Goal: Transaction & Acquisition: Book appointment/travel/reservation

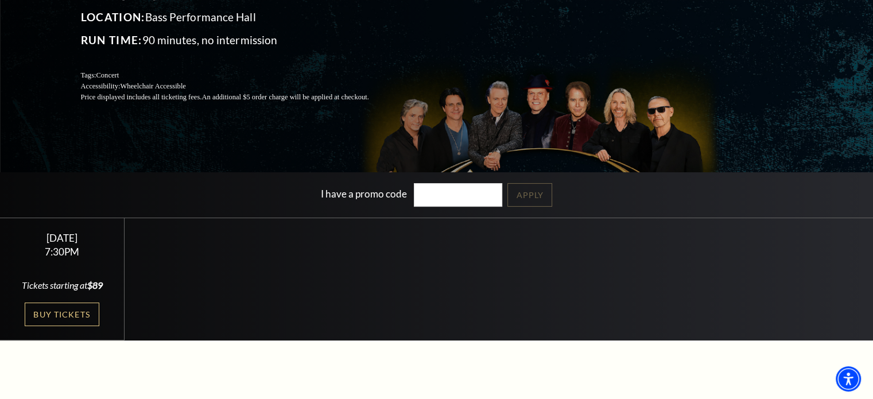
scroll to position [230, 0]
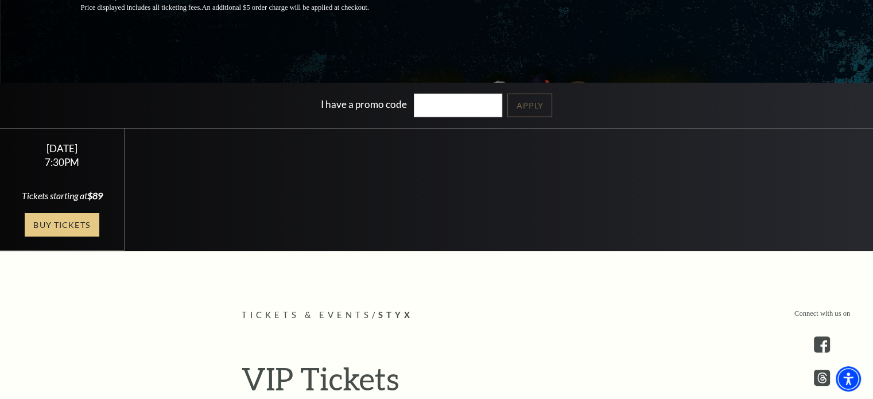
click at [49, 234] on link "Buy Tickets" at bounding box center [62, 225] width 75 height 24
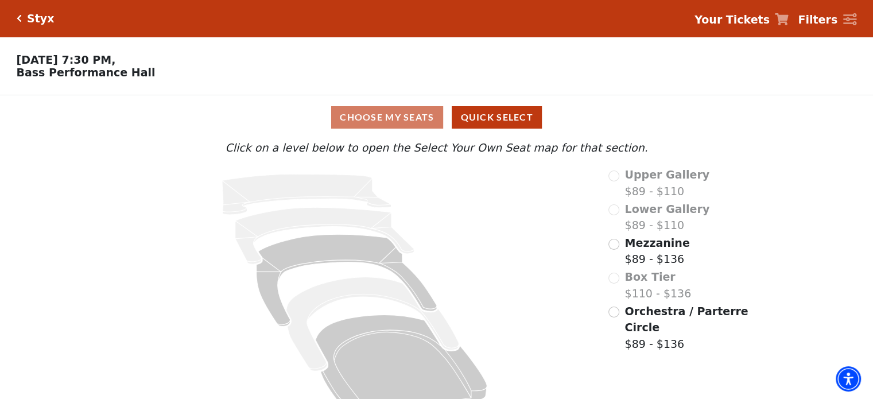
scroll to position [30, 0]
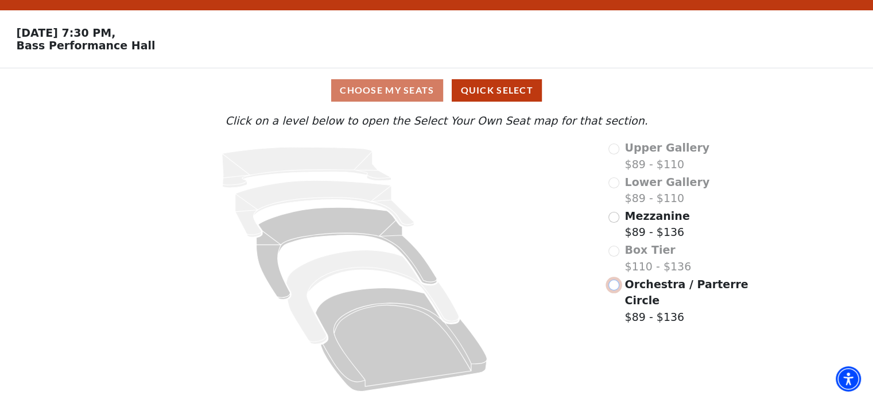
click at [612, 285] on input "Orchestra / Parterre Circle$89 - $136\a" at bounding box center [613, 285] width 11 height 11
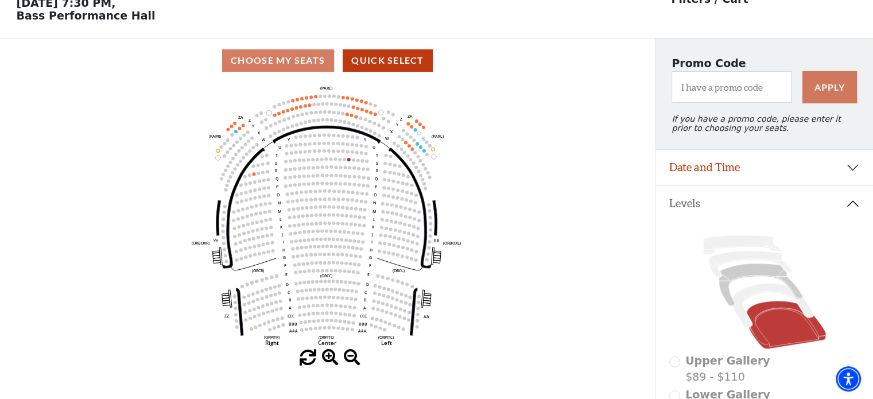
scroll to position [57, 0]
click at [297, 225] on icon "Left (ORPITL) Right (ORPITR) Center (ORPITC) ZZ AA YY BB ZA ZA (ORCL) (ORCR) (O…" at bounding box center [327, 215] width 589 height 267
click at [326, 358] on span at bounding box center [330, 357] width 17 height 17
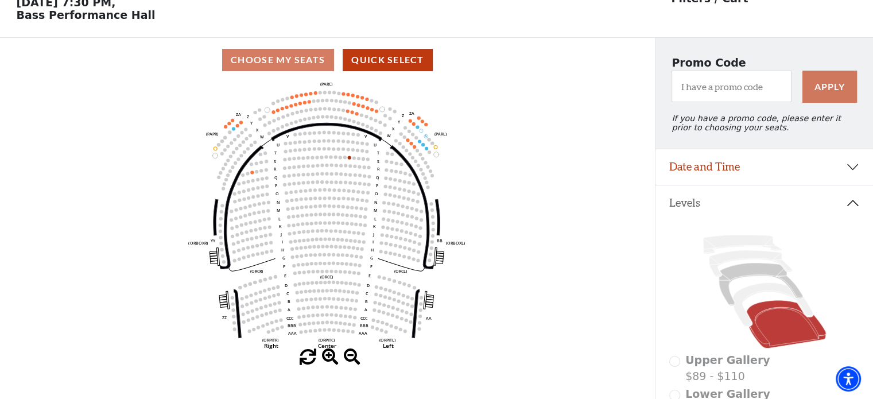
click at [326, 358] on span at bounding box center [330, 357] width 17 height 17
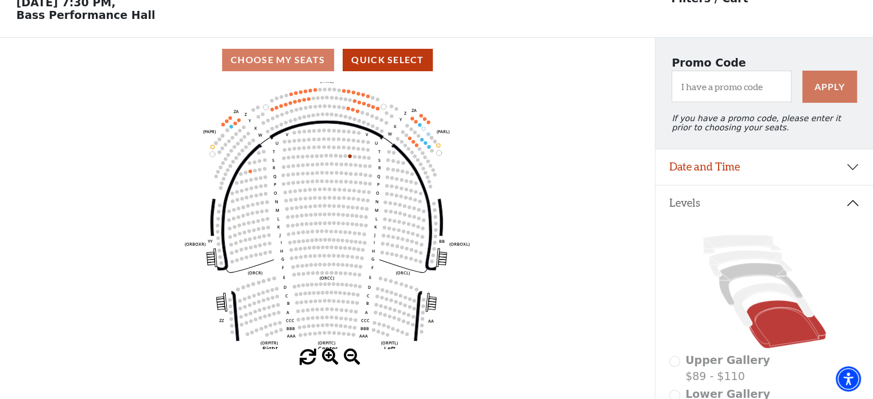
click at [326, 358] on span at bounding box center [330, 357] width 17 height 17
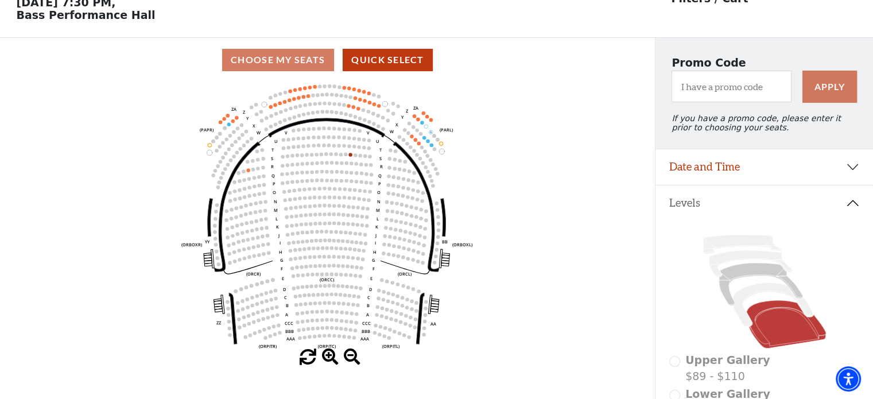
click at [326, 358] on span at bounding box center [330, 357] width 17 height 17
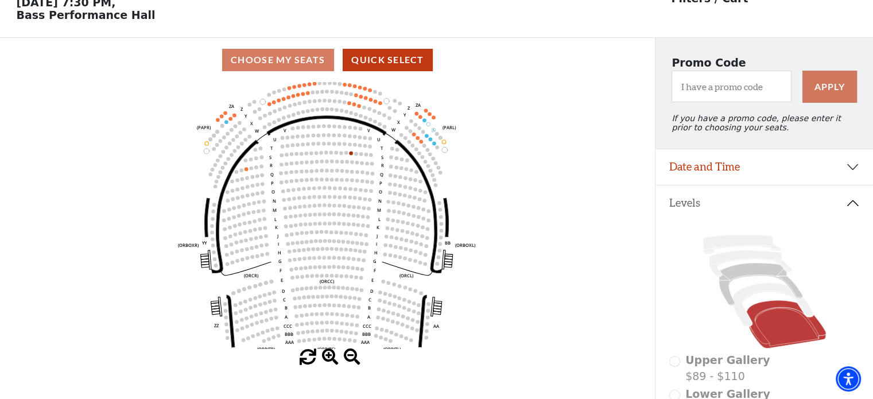
click at [326, 358] on span at bounding box center [330, 357] width 17 height 17
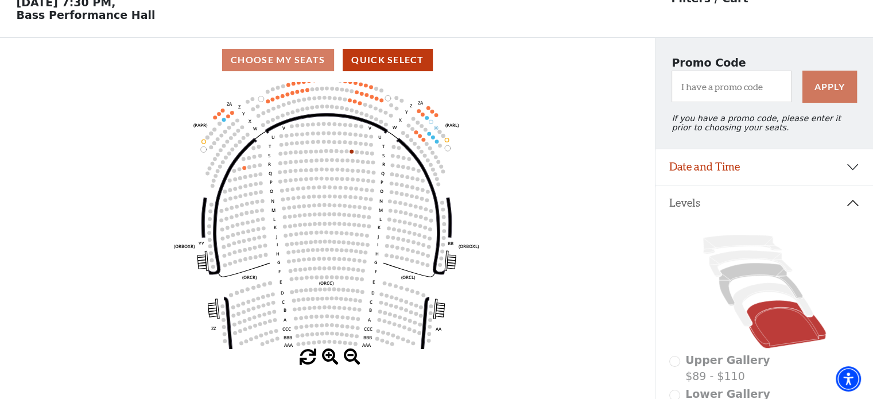
click at [326, 358] on span at bounding box center [330, 357] width 17 height 17
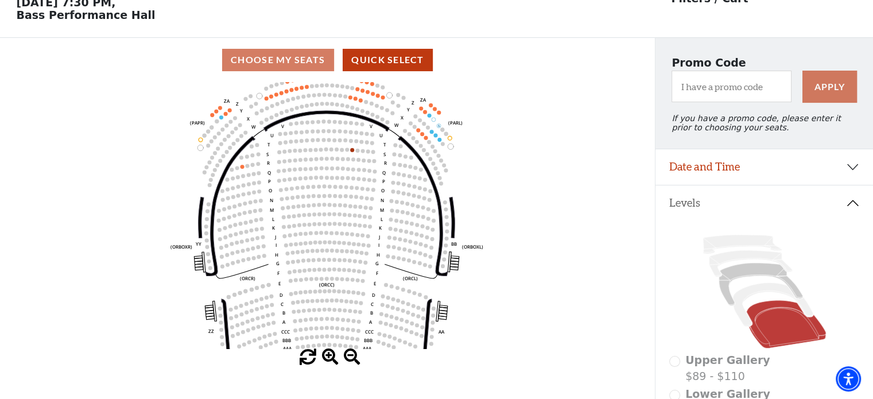
click at [326, 358] on span at bounding box center [330, 357] width 17 height 17
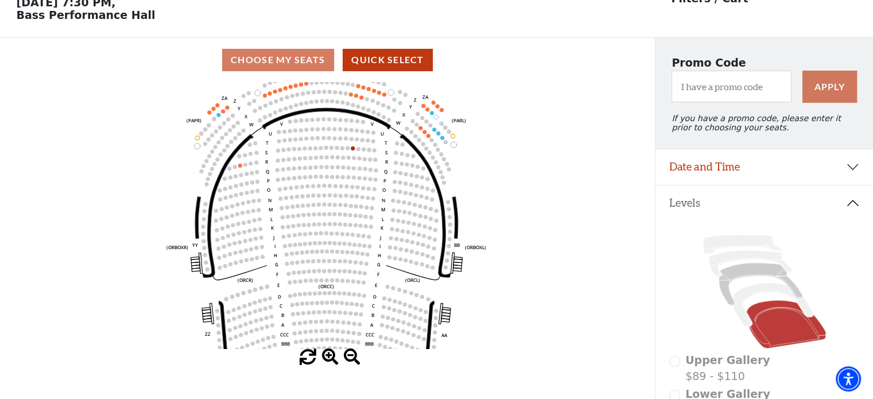
click at [326, 358] on span at bounding box center [330, 357] width 17 height 17
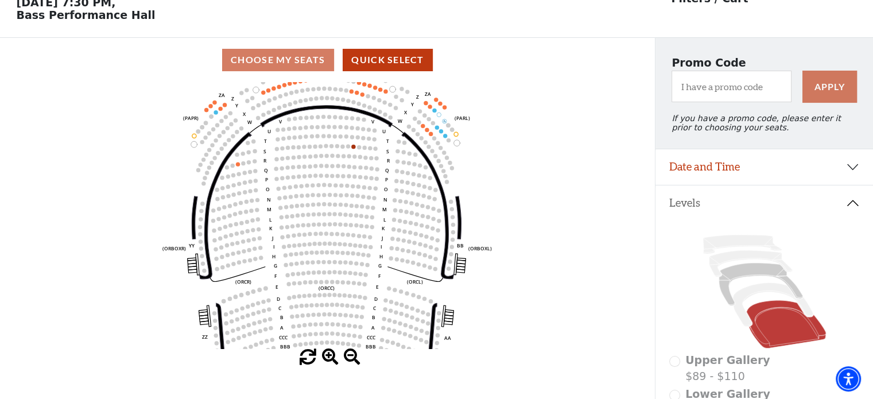
click at [326, 358] on span at bounding box center [330, 357] width 17 height 17
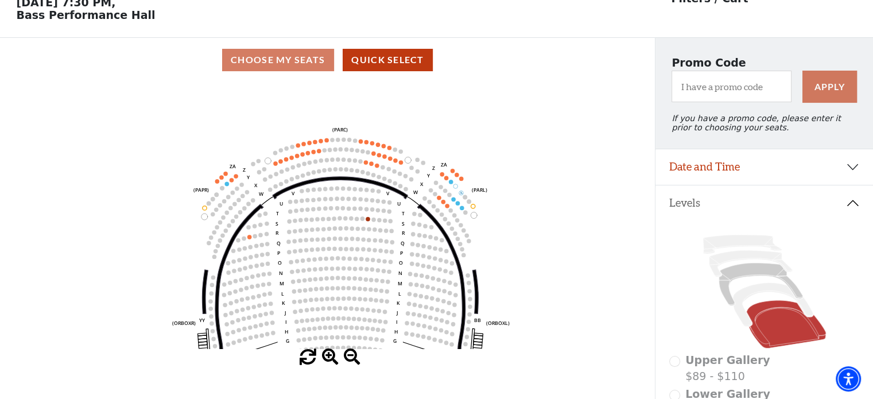
drag, startPoint x: 315, startPoint y: 268, endPoint x: 326, endPoint y: 337, distance: 69.8
click at [326, 337] on icon "Left (ORPITL) Right (ORPITR) Center (ORPITC) ZZ AA YY BB ZA ZA (ORCL) (ORCR) (O…" at bounding box center [327, 215] width 589 height 267
click at [328, 355] on span at bounding box center [330, 357] width 17 height 17
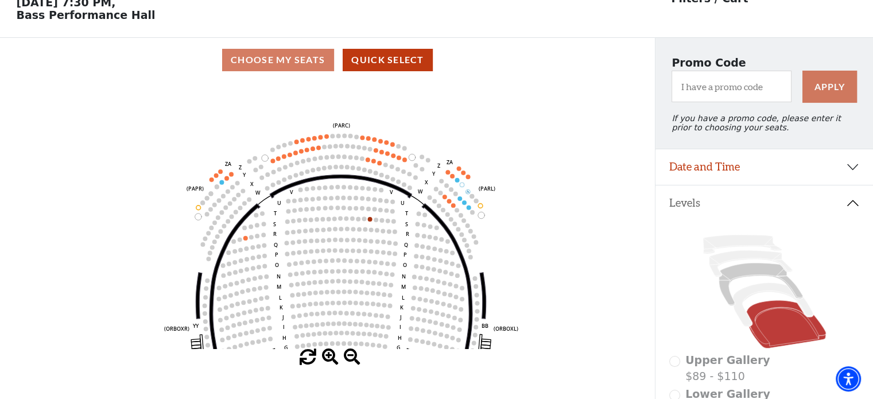
click at [328, 355] on span at bounding box center [330, 357] width 17 height 17
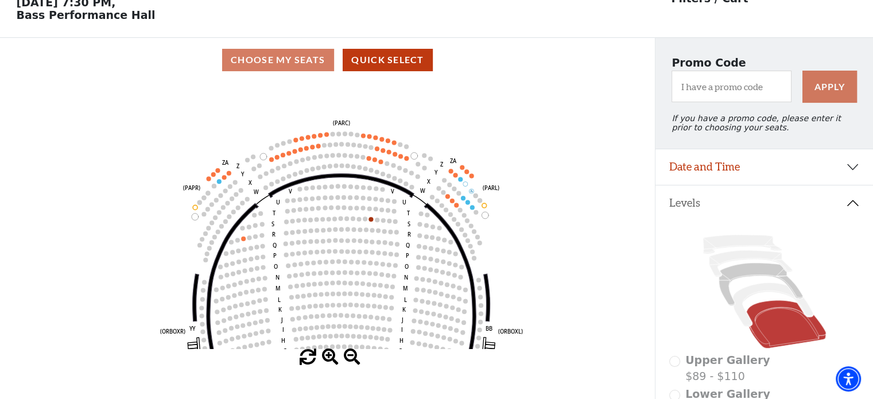
click at [328, 355] on span at bounding box center [330, 357] width 17 height 17
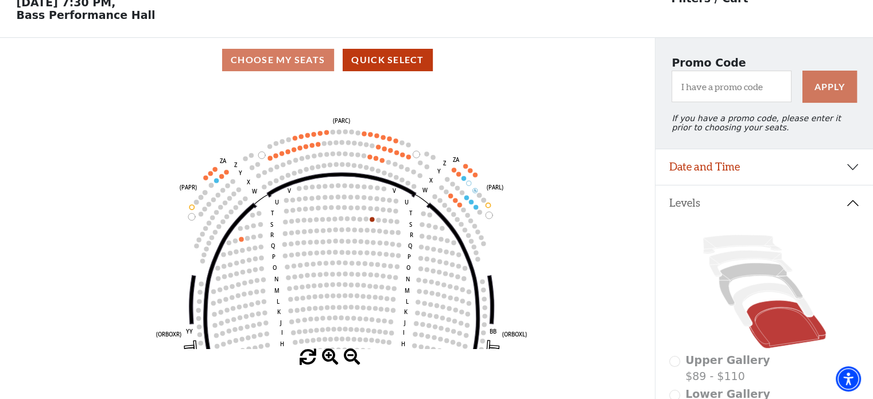
click at [322, 354] on span at bounding box center [330, 357] width 17 height 17
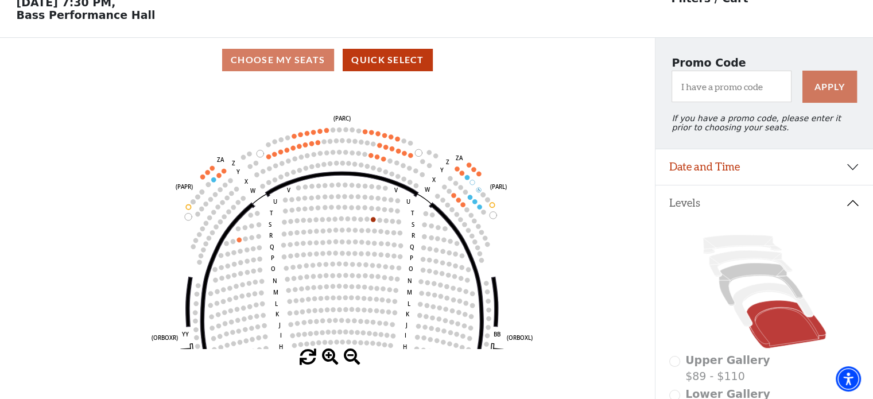
click at [322, 354] on span at bounding box center [330, 357] width 17 height 17
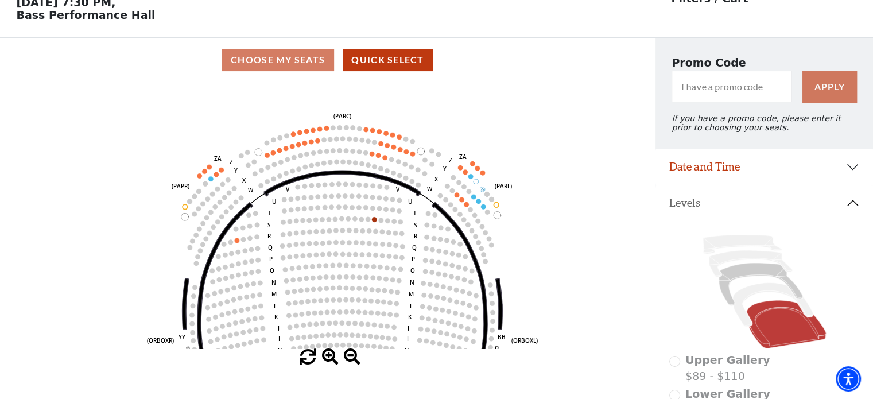
click at [322, 354] on span at bounding box center [330, 357] width 17 height 17
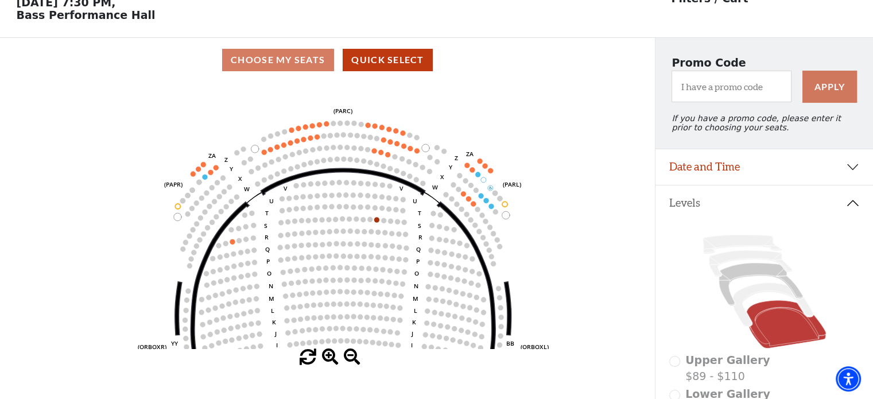
click at [322, 354] on span at bounding box center [330, 357] width 17 height 17
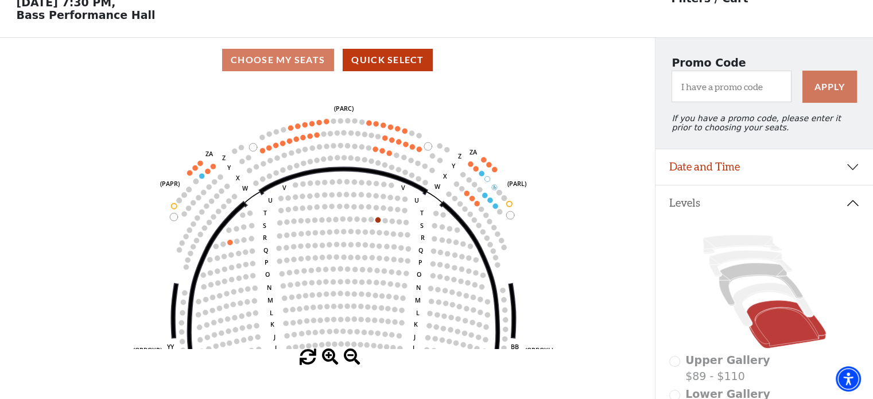
click at [322, 354] on span at bounding box center [330, 357] width 17 height 17
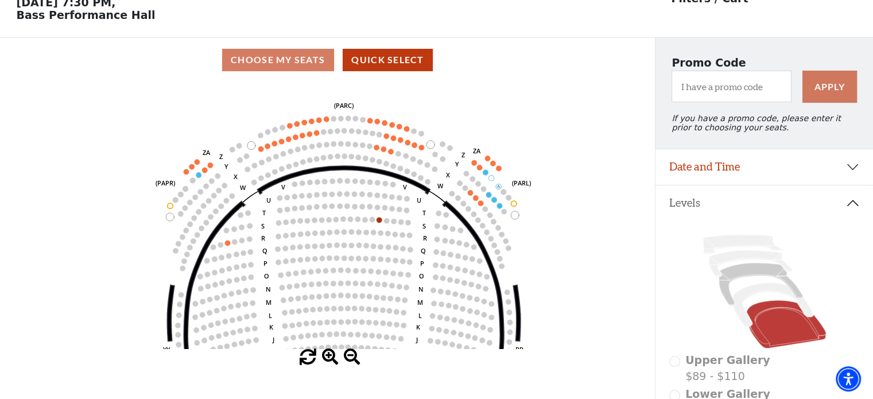
click at [322, 354] on span at bounding box center [330, 357] width 17 height 17
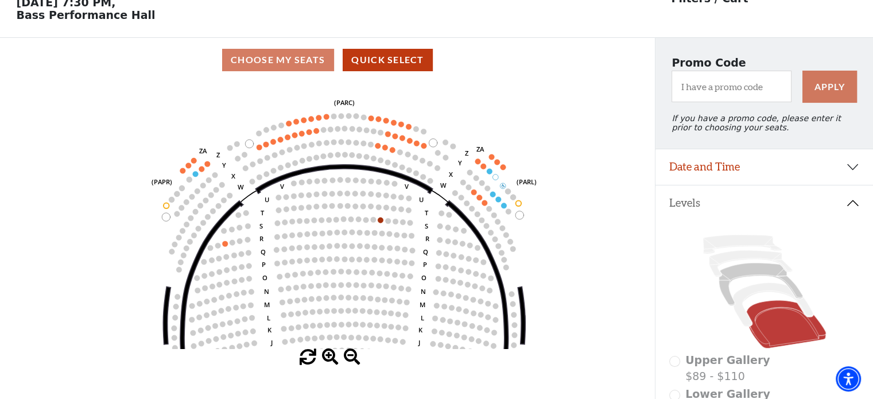
click at [322, 354] on span at bounding box center [330, 357] width 17 height 17
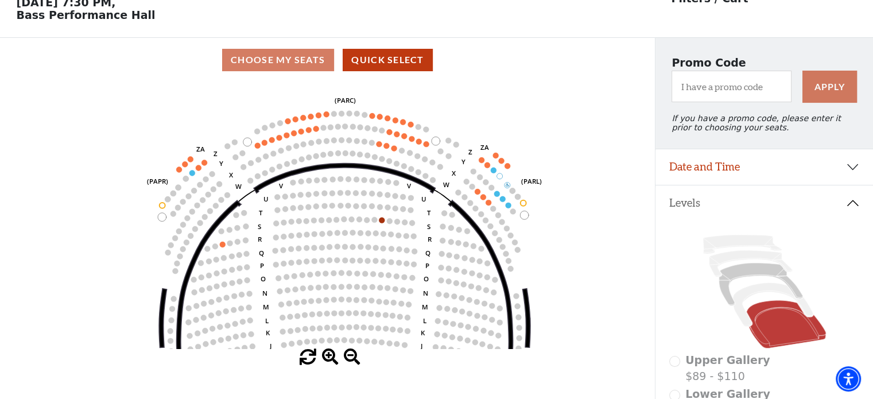
click at [322, 354] on span at bounding box center [330, 357] width 17 height 17
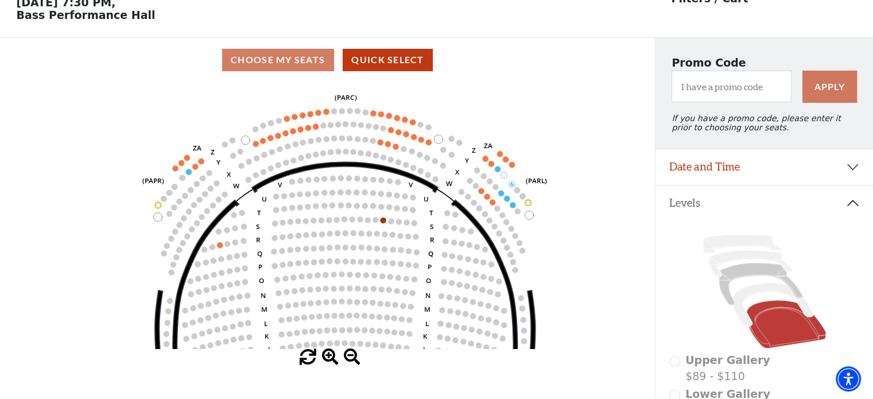
click at [322, 354] on span at bounding box center [330, 357] width 17 height 17
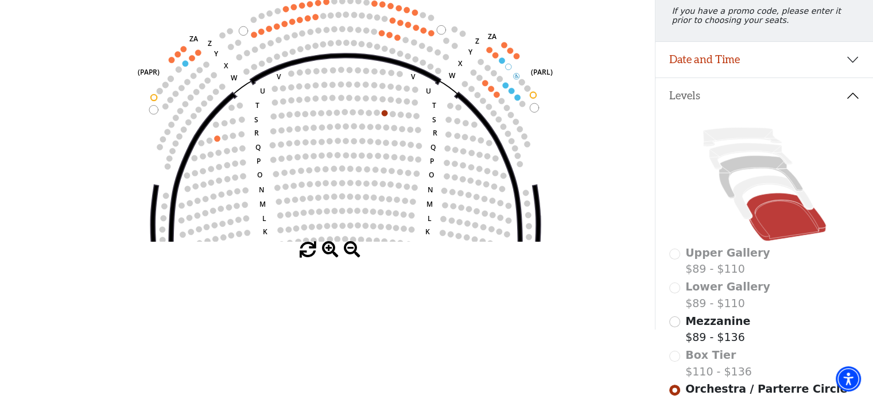
scroll to position [172, 0]
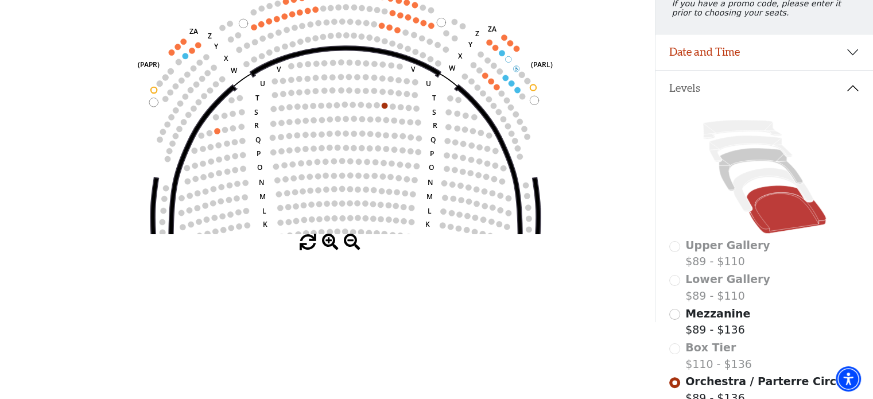
click at [349, 247] on span at bounding box center [352, 242] width 17 height 17
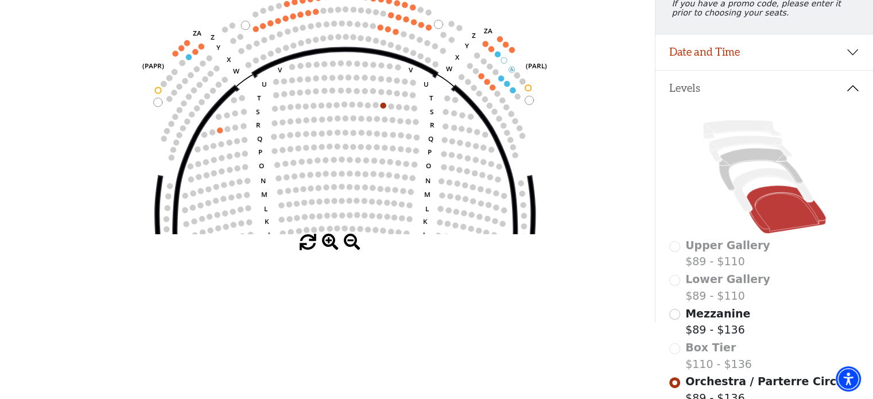
click at [349, 246] on span at bounding box center [352, 242] width 17 height 17
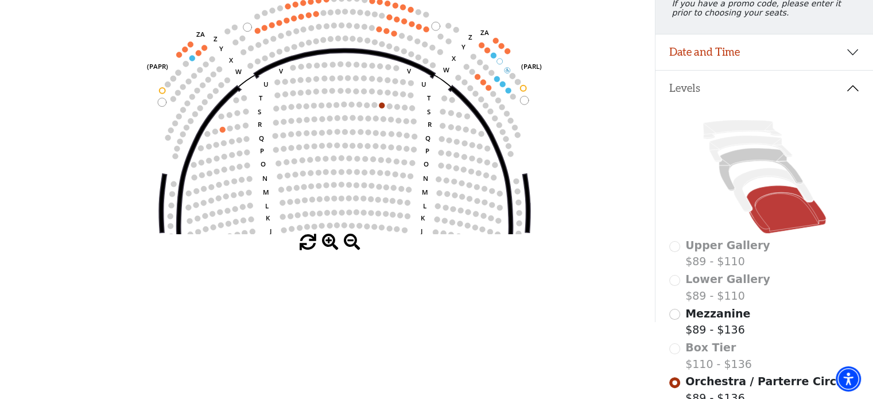
click at [349, 246] on span at bounding box center [352, 242] width 17 height 17
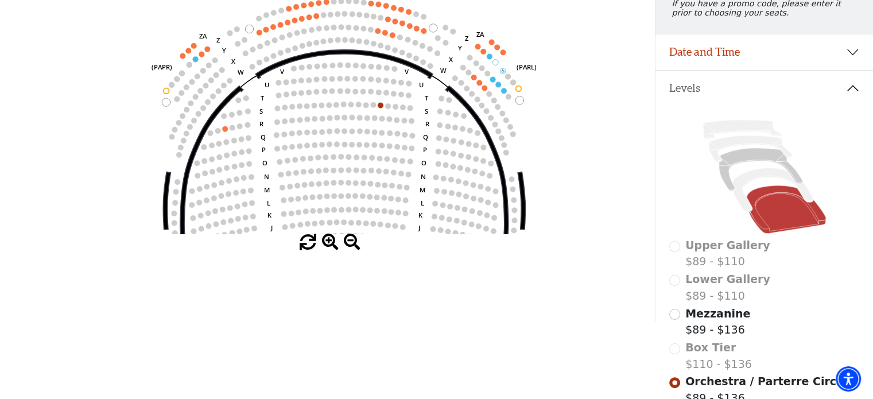
click at [349, 246] on span at bounding box center [352, 242] width 17 height 17
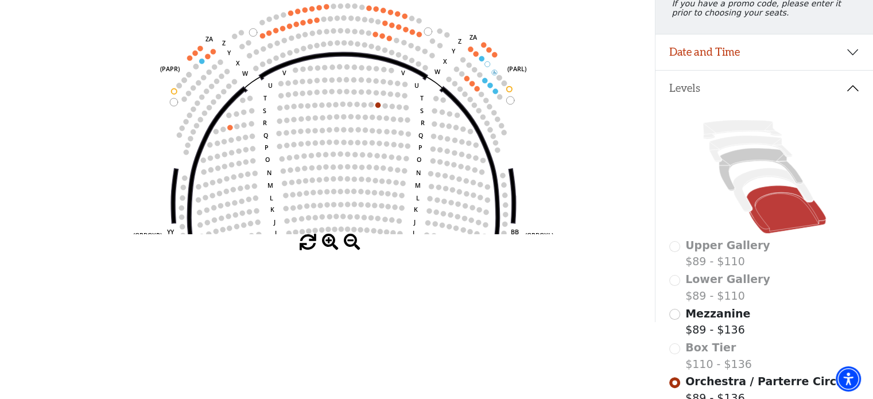
click at [349, 246] on span at bounding box center [352, 242] width 17 height 17
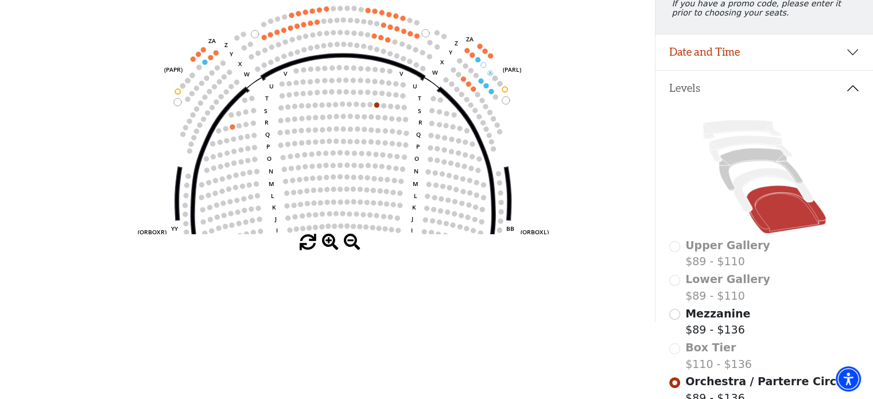
click at [349, 246] on span at bounding box center [352, 242] width 17 height 17
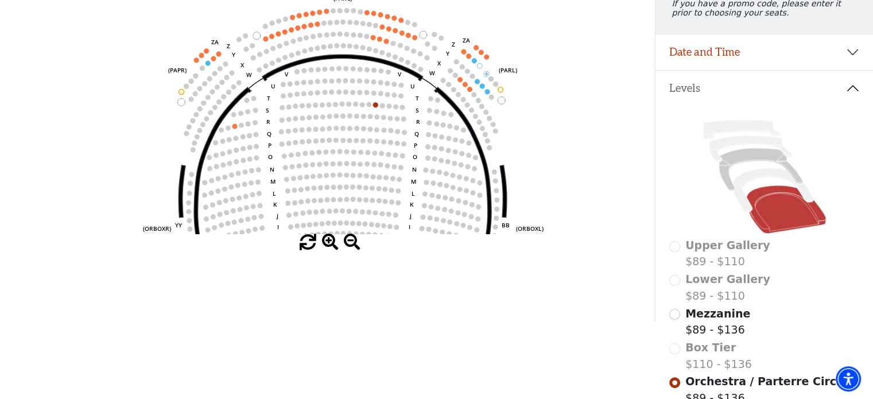
click at [349, 246] on span at bounding box center [352, 242] width 17 height 17
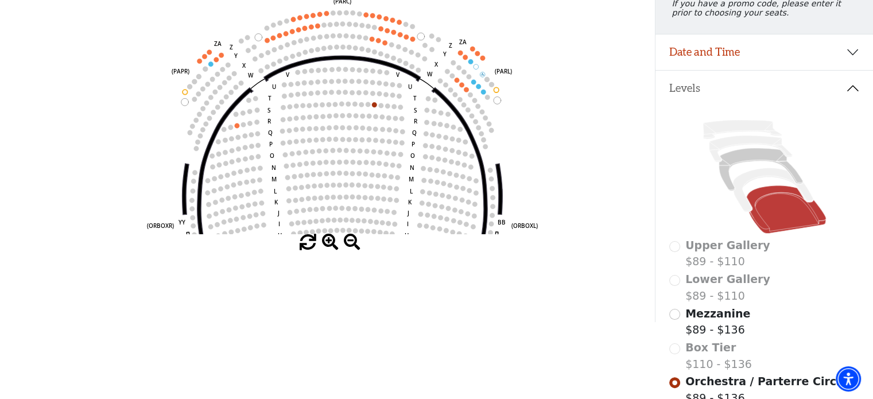
click at [349, 246] on span at bounding box center [352, 242] width 17 height 17
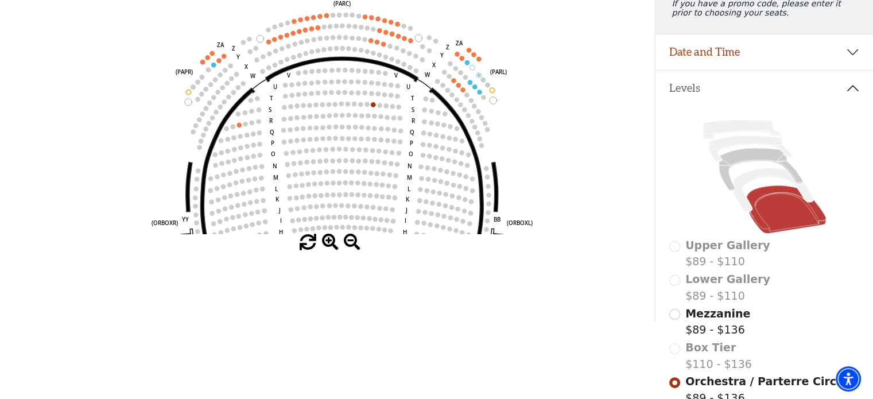
click at [349, 249] on span at bounding box center [352, 242] width 17 height 17
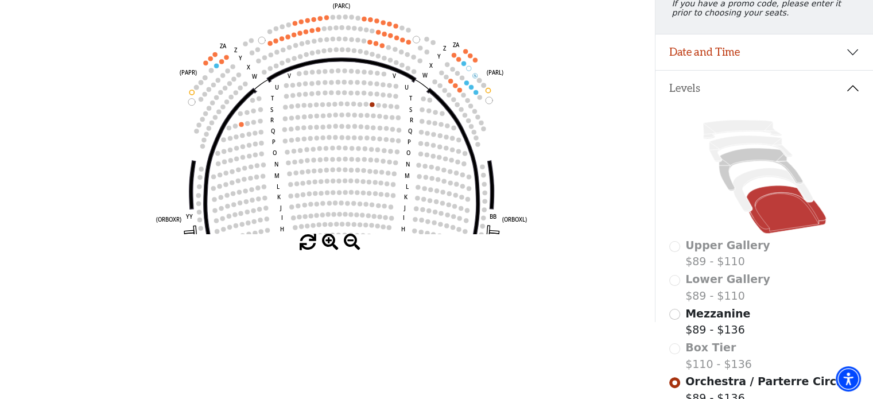
click at [349, 247] on span at bounding box center [352, 242] width 17 height 17
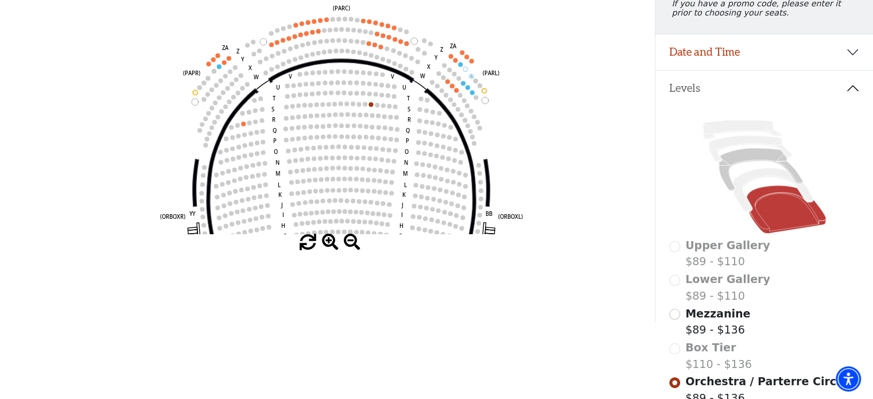
click at [348, 246] on span at bounding box center [352, 242] width 17 height 17
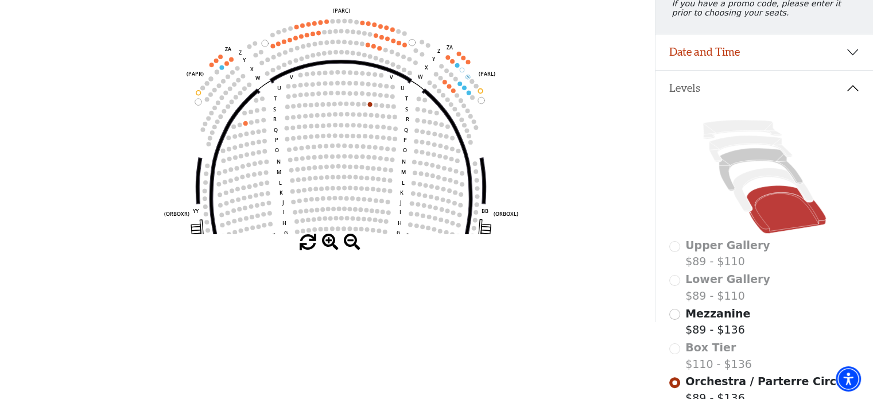
click at [348, 243] on span at bounding box center [352, 242] width 17 height 17
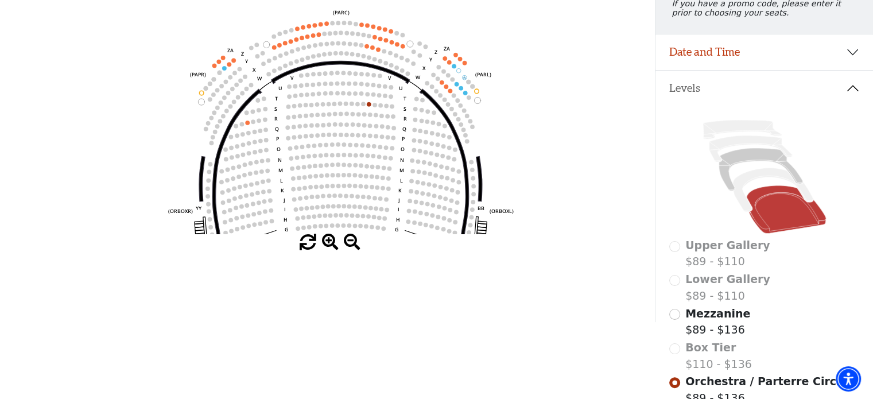
click at [348, 243] on span at bounding box center [352, 242] width 17 height 17
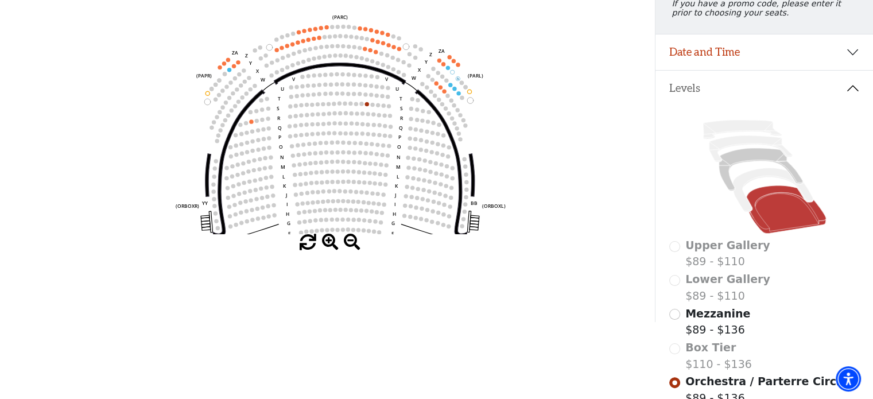
click at [348, 243] on span at bounding box center [352, 242] width 17 height 17
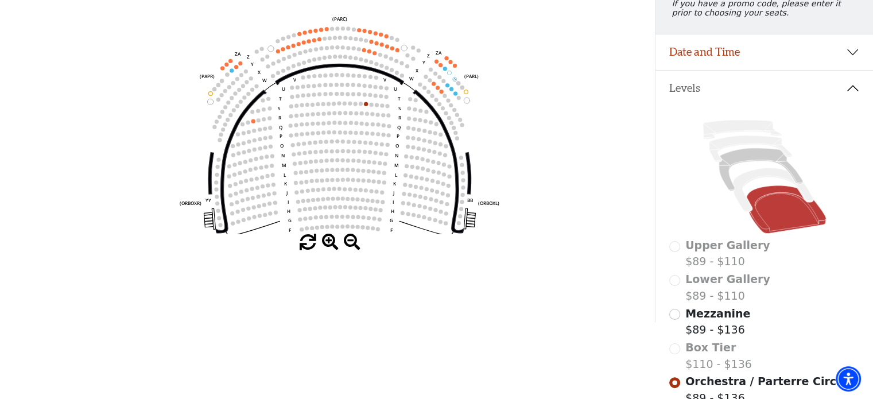
click at [348, 243] on span at bounding box center [352, 242] width 17 height 17
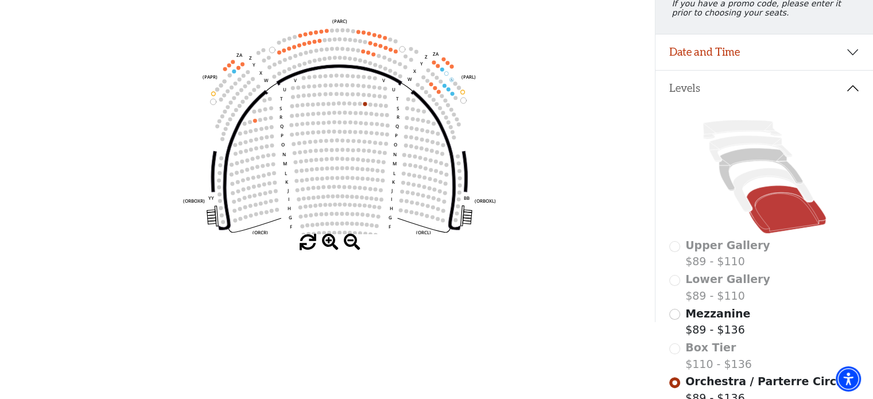
click at [348, 242] on span at bounding box center [352, 242] width 17 height 17
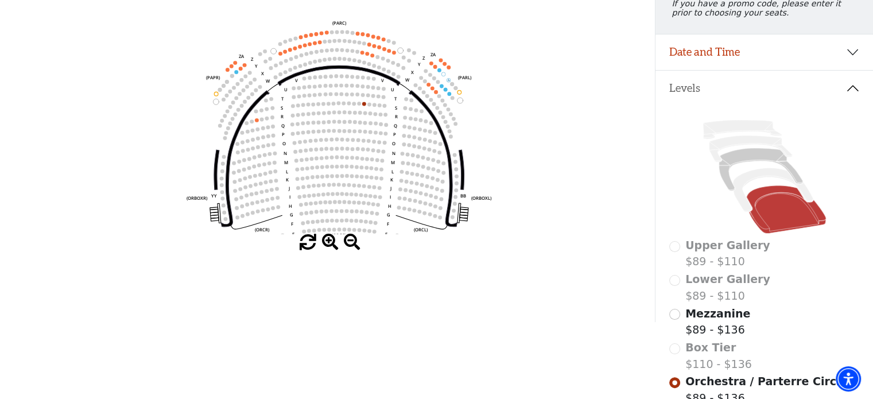
click at [348, 242] on span at bounding box center [352, 242] width 17 height 17
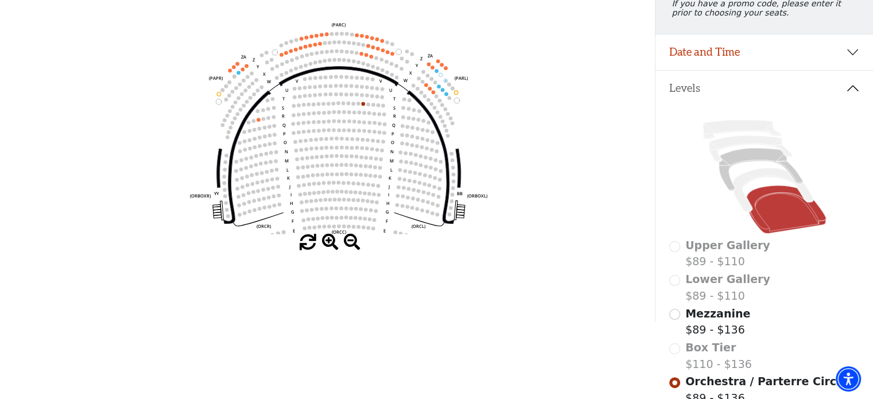
click at [348, 242] on span at bounding box center [352, 242] width 17 height 17
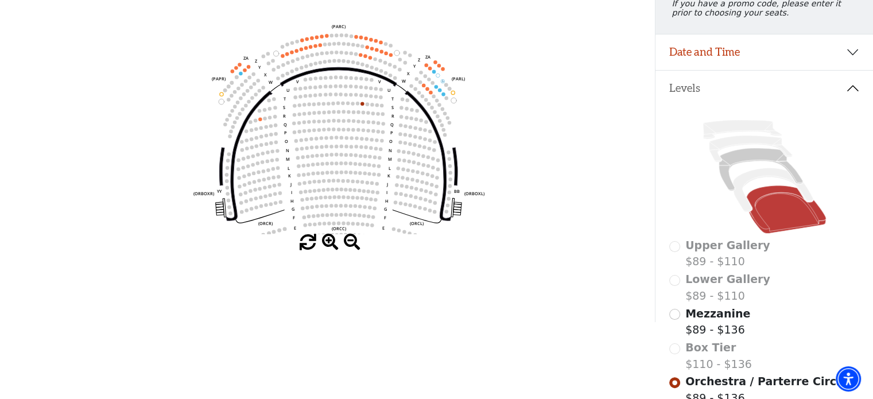
click at [348, 242] on span at bounding box center [352, 242] width 17 height 17
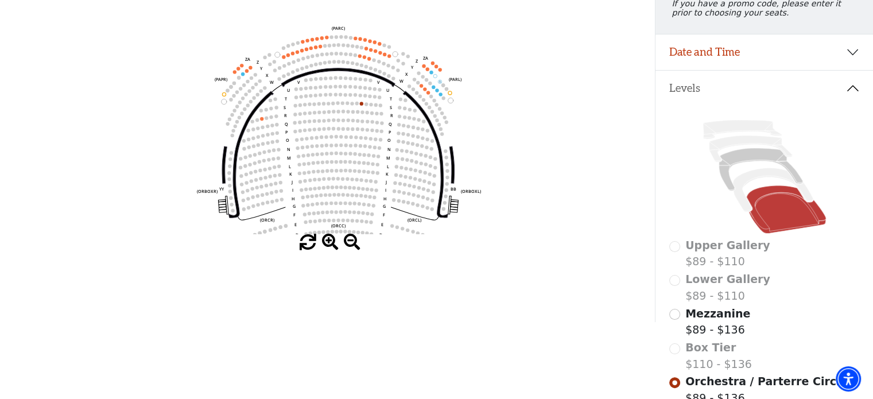
click at [348, 242] on span at bounding box center [352, 242] width 17 height 17
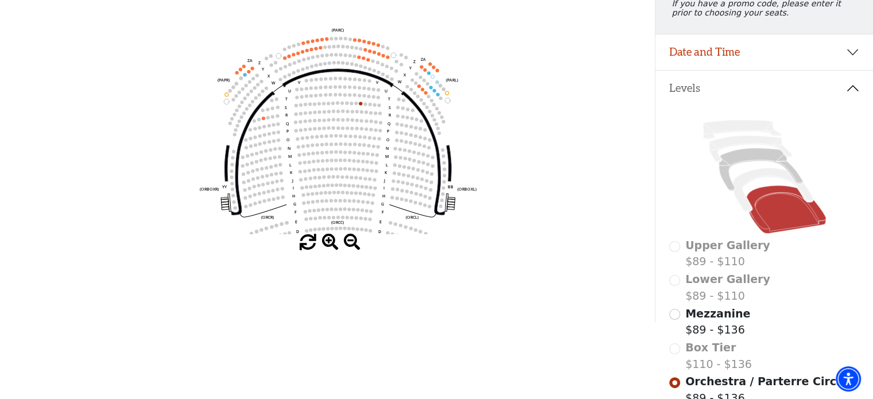
click at [348, 242] on span at bounding box center [352, 242] width 17 height 17
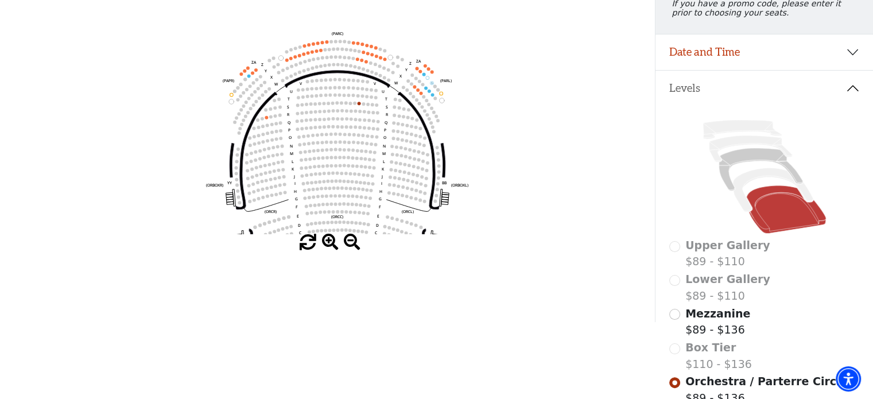
click at [348, 240] on span at bounding box center [352, 242] width 17 height 17
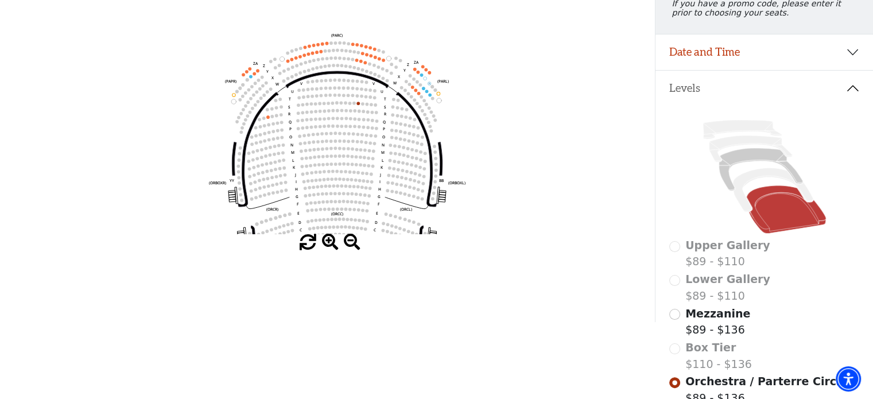
click at [348, 240] on span at bounding box center [352, 242] width 17 height 17
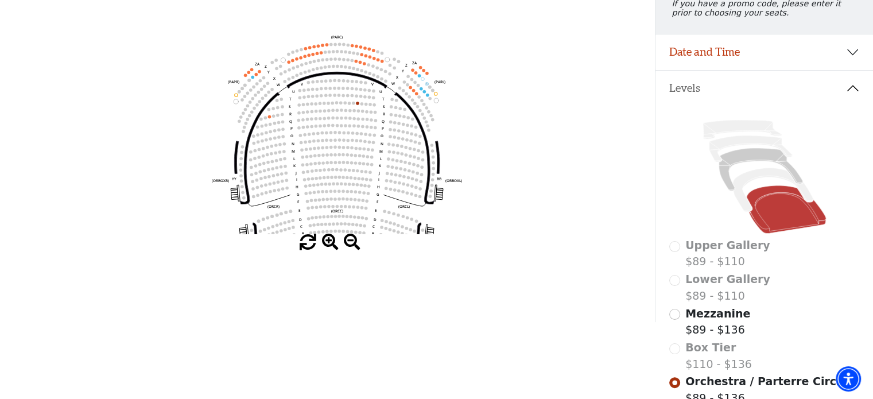
click at [348, 240] on span at bounding box center [352, 242] width 17 height 17
click at [355, 242] on span at bounding box center [352, 242] width 17 height 17
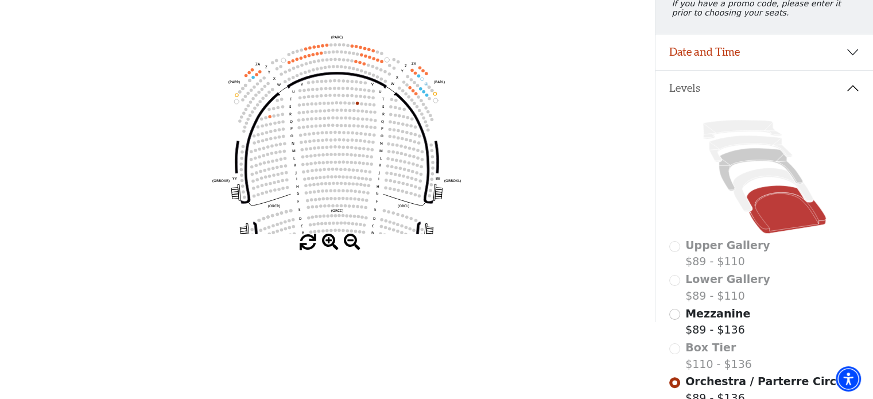
click at [354, 243] on span at bounding box center [352, 242] width 17 height 17
click at [352, 243] on span at bounding box center [352, 242] width 17 height 17
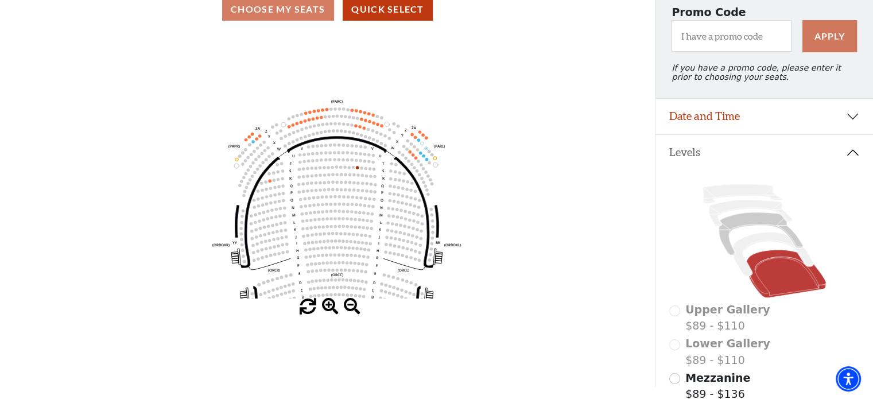
scroll to position [115, 0]
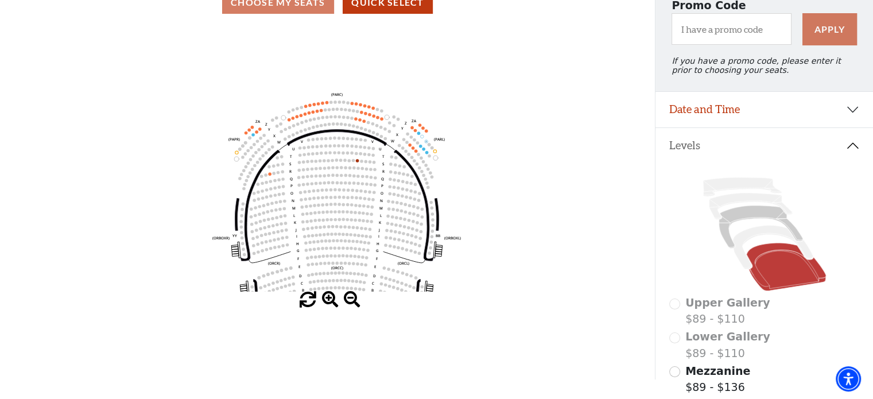
click at [305, 300] on span at bounding box center [308, 300] width 17 height 17
